Goal: Book appointment/travel/reservation

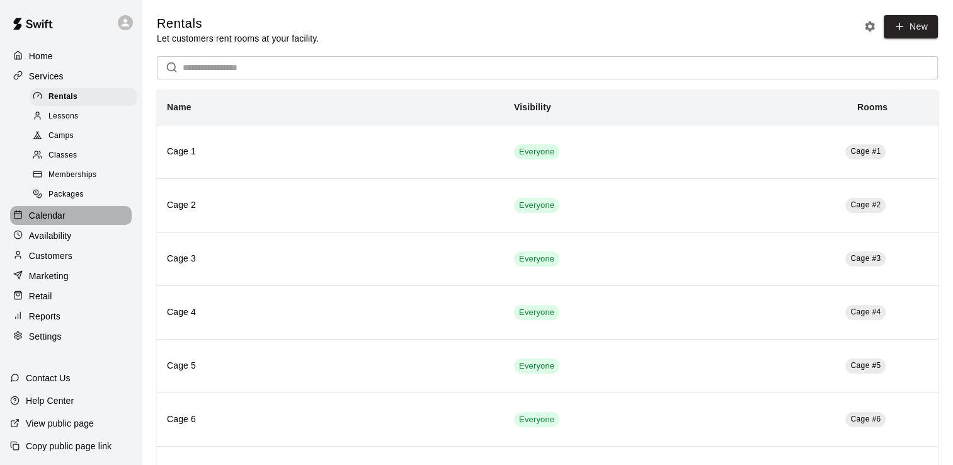
click at [58, 222] on p "Calendar" at bounding box center [47, 215] width 37 height 13
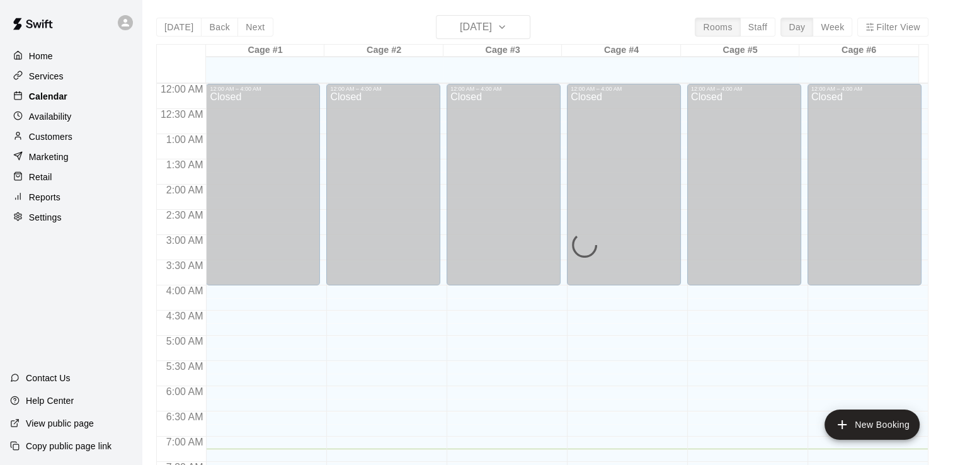
scroll to position [365, 0]
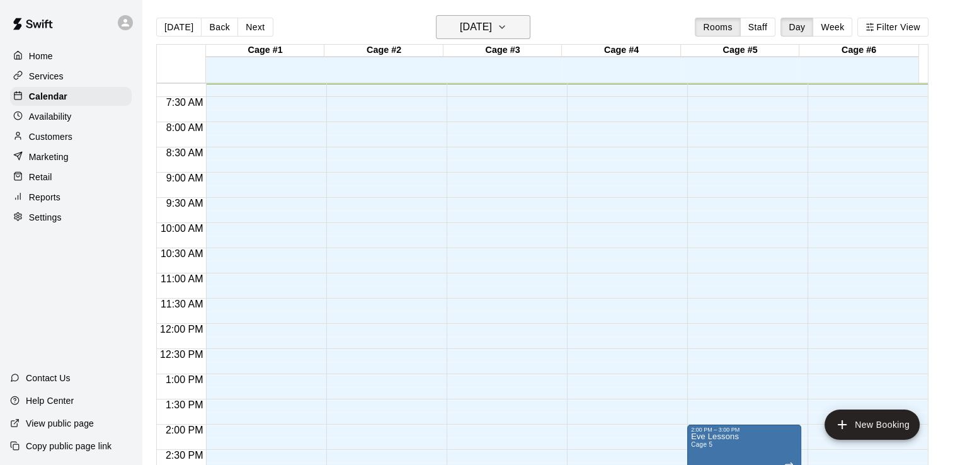
click at [507, 27] on icon "button" at bounding box center [502, 27] width 10 height 15
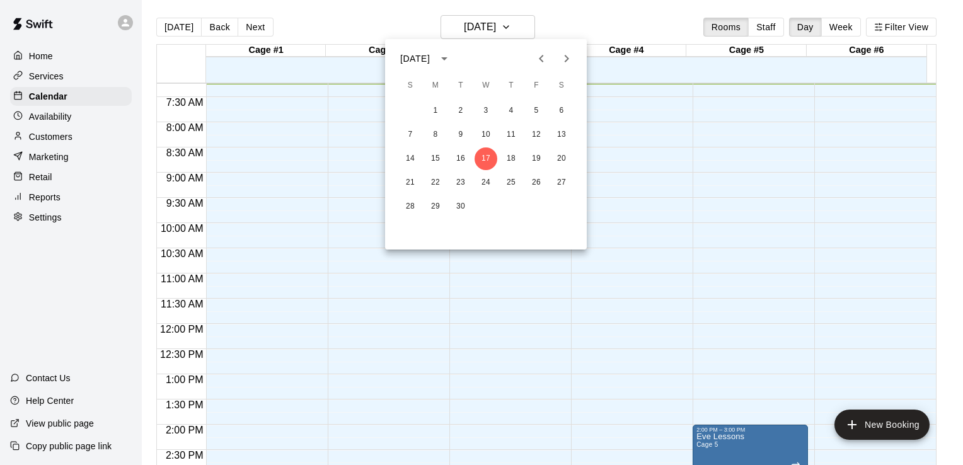
click at [568, 59] on icon "Next month" at bounding box center [567, 59] width 4 height 8
click at [560, 57] on icon "Next month" at bounding box center [566, 58] width 15 height 15
click at [437, 135] on button "3" at bounding box center [435, 135] width 23 height 23
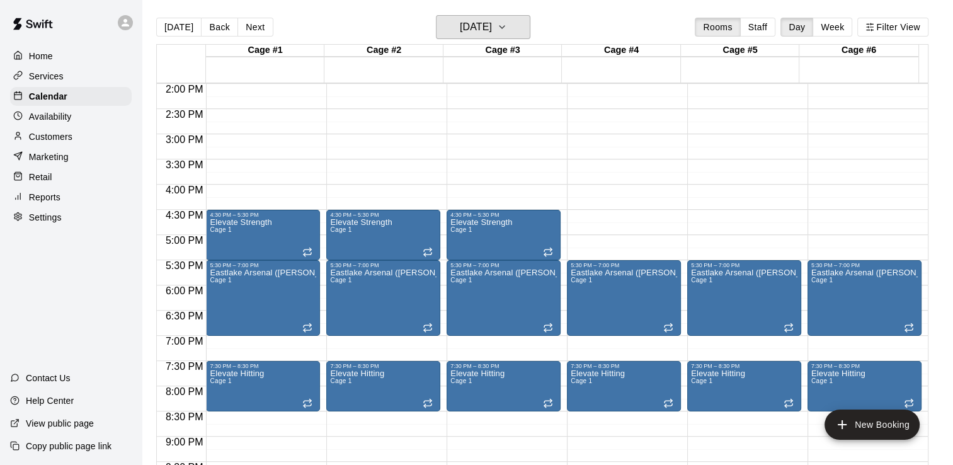
scroll to position [744, 0]
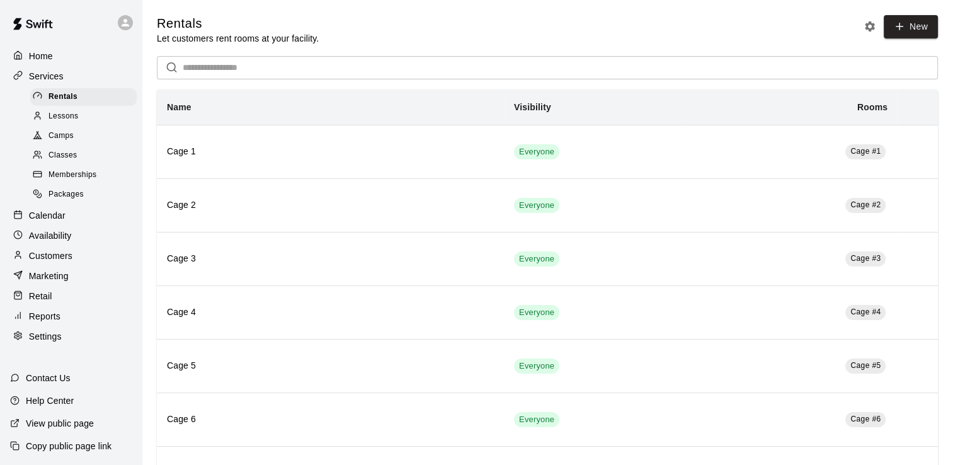
click at [92, 180] on span "Memberships" at bounding box center [73, 175] width 48 height 13
